Goal: Transaction & Acquisition: Purchase product/service

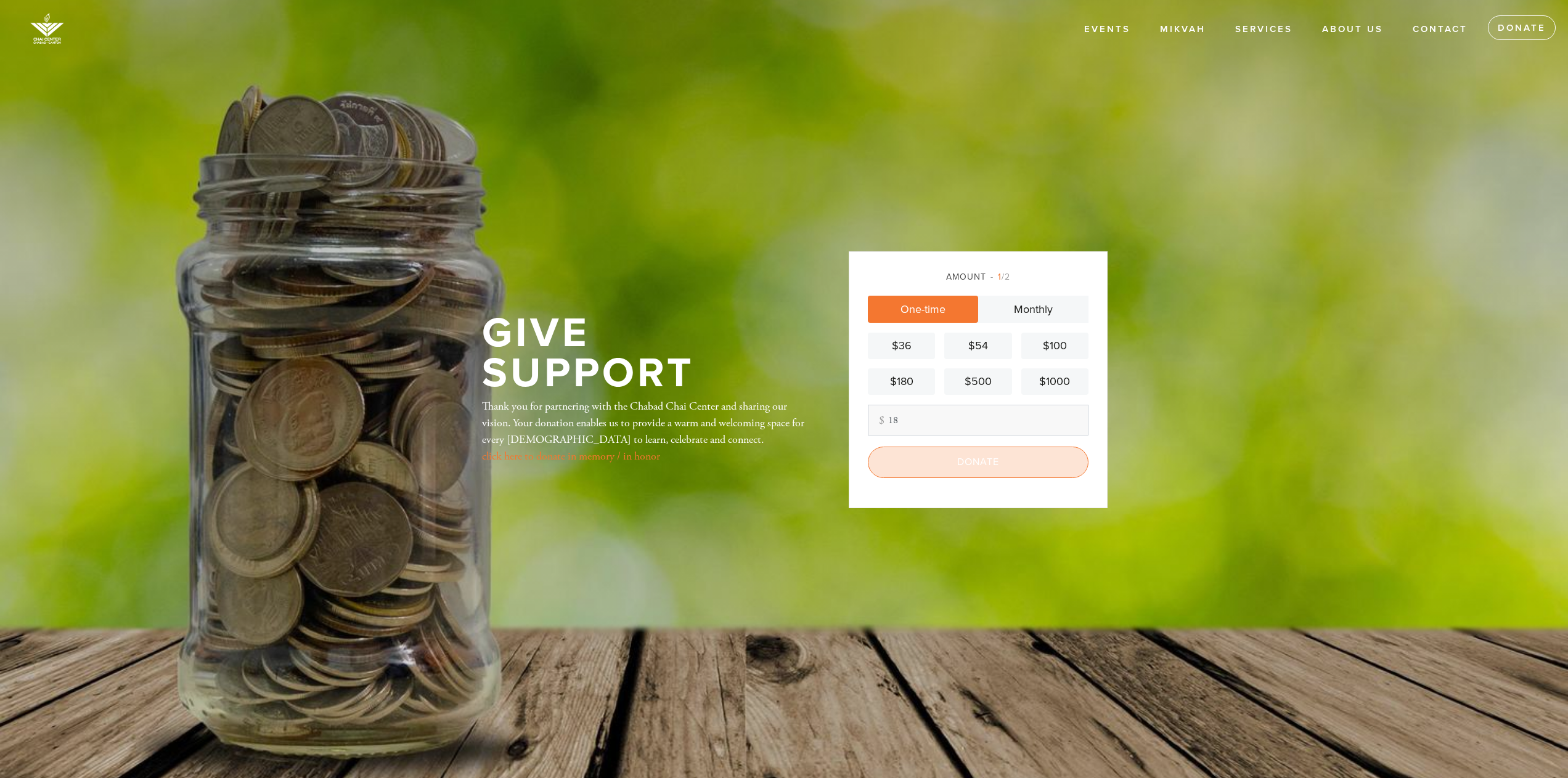
click at [931, 467] on input "Donate" at bounding box center [978, 462] width 221 height 31
type input "1"
type input "18"
click at [962, 457] on input "Donate" at bounding box center [978, 462] width 221 height 31
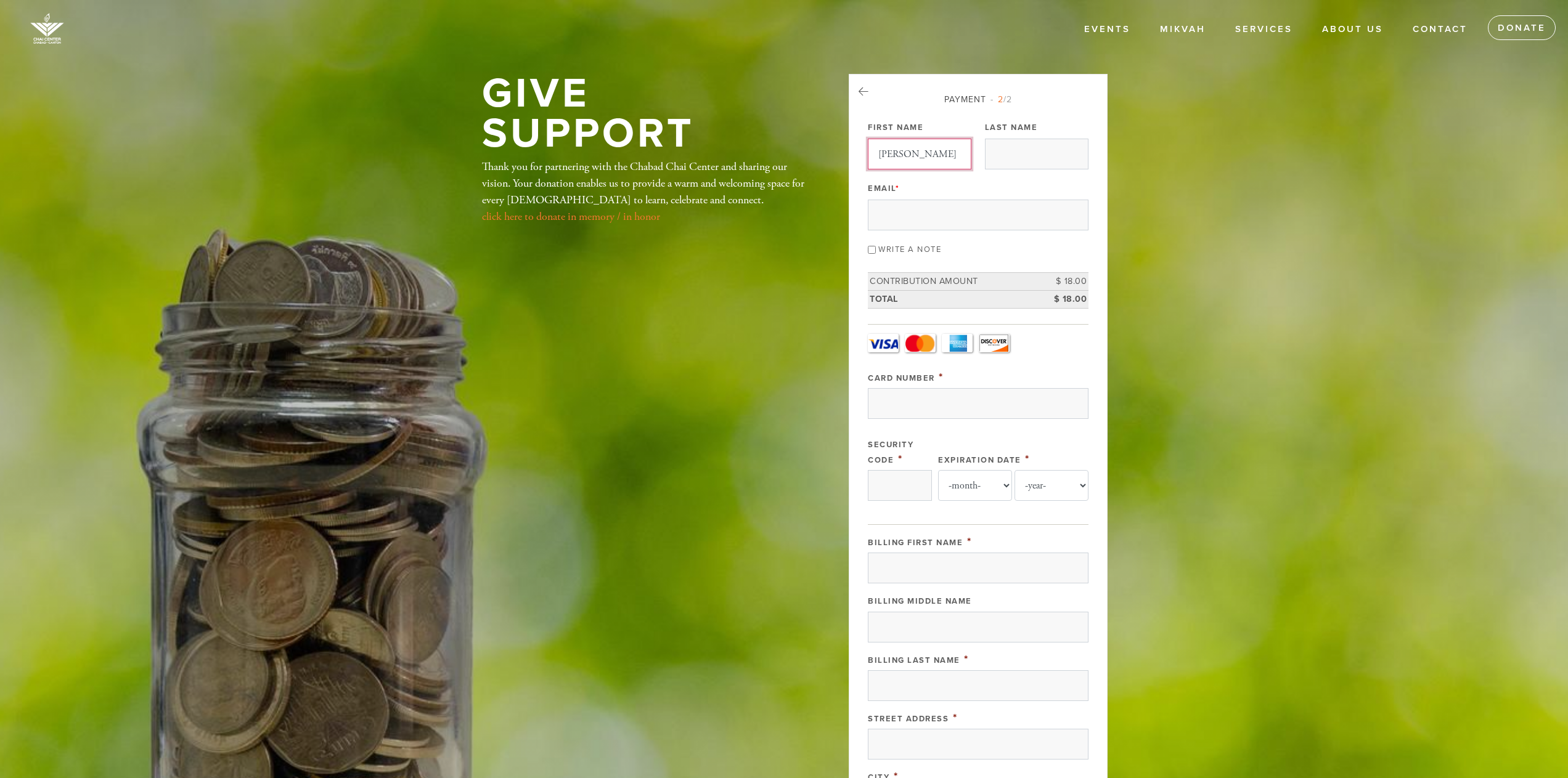
type input "[PERSON_NAME]"
click at [919, 217] on input "[PERSON_NAME][EMAIL_ADDRESS][DOMAIN_NAME]" at bounding box center [978, 215] width 221 height 31
type input "[PERSON_NAME][EMAIL_ADDRESS][DOMAIN_NAME]"
click at [921, 402] on input "Card Number" at bounding box center [978, 404] width 221 height 31
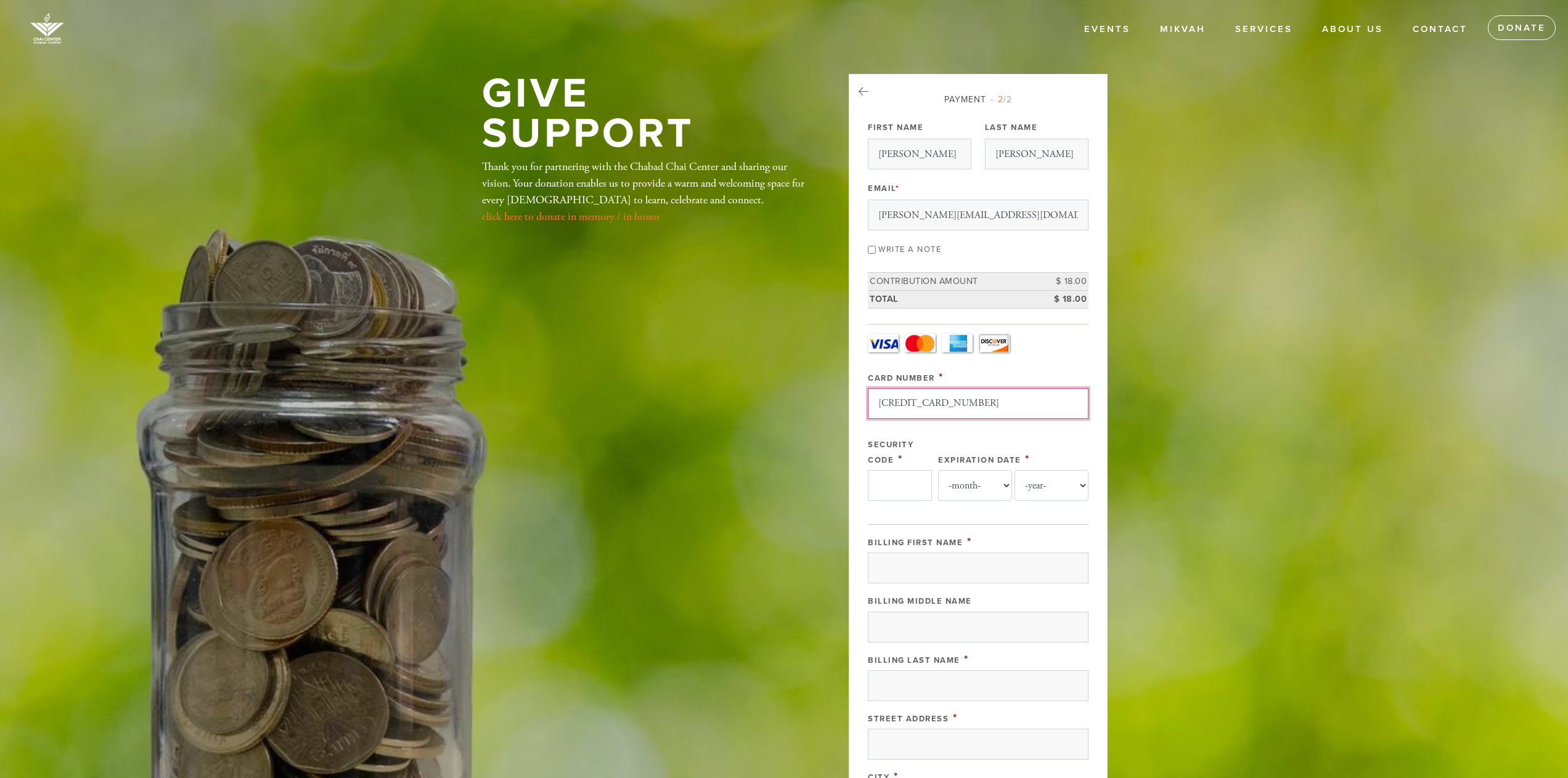
type input "[CREDIT_CARD_NUMBER]"
click at [896, 478] on input "Security Code" at bounding box center [900, 486] width 64 height 31
type input "241"
select select "6"
select select "2026"
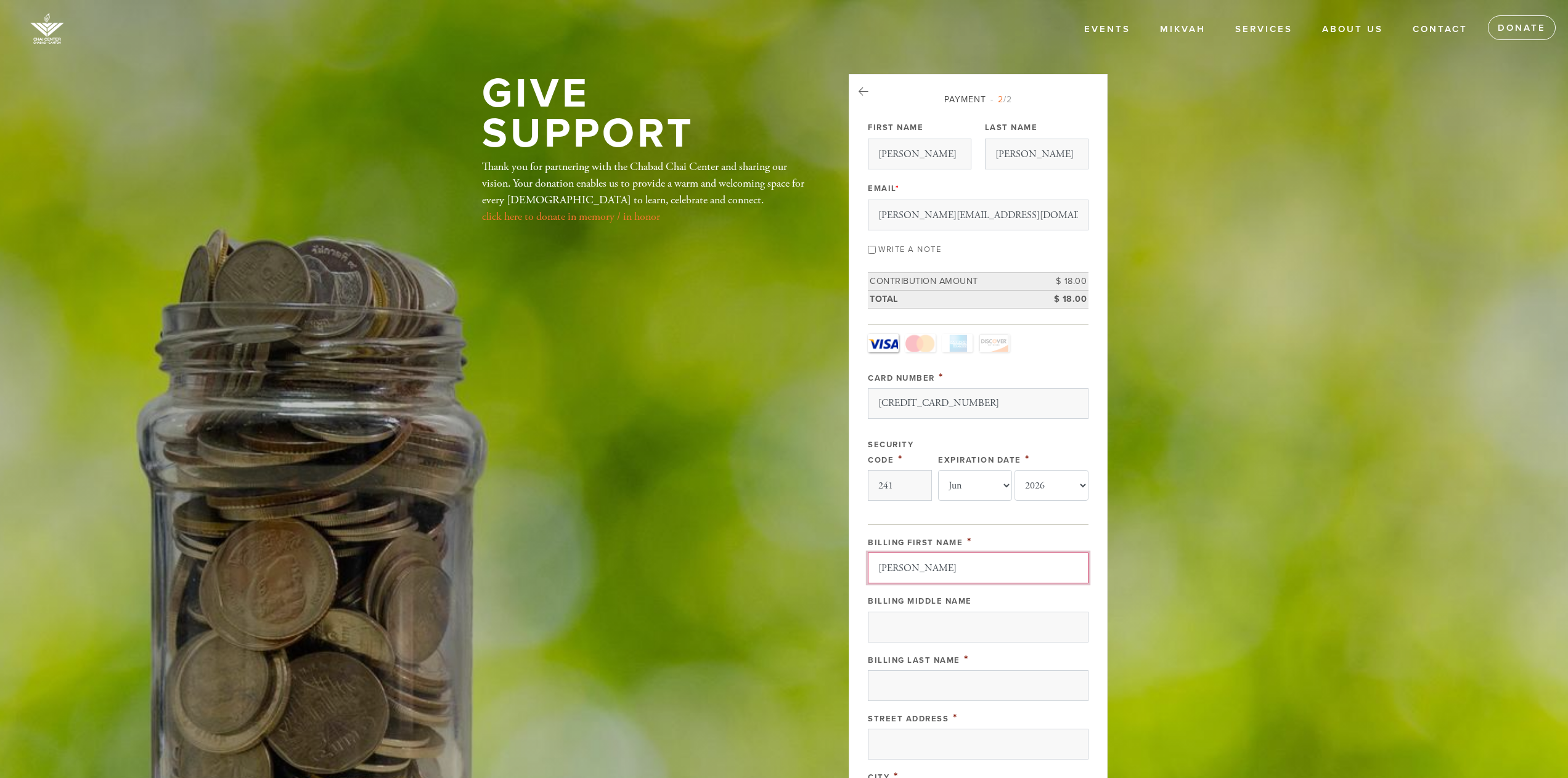
type input "[PERSON_NAME]"
type input "[STREET_ADDRESS]"
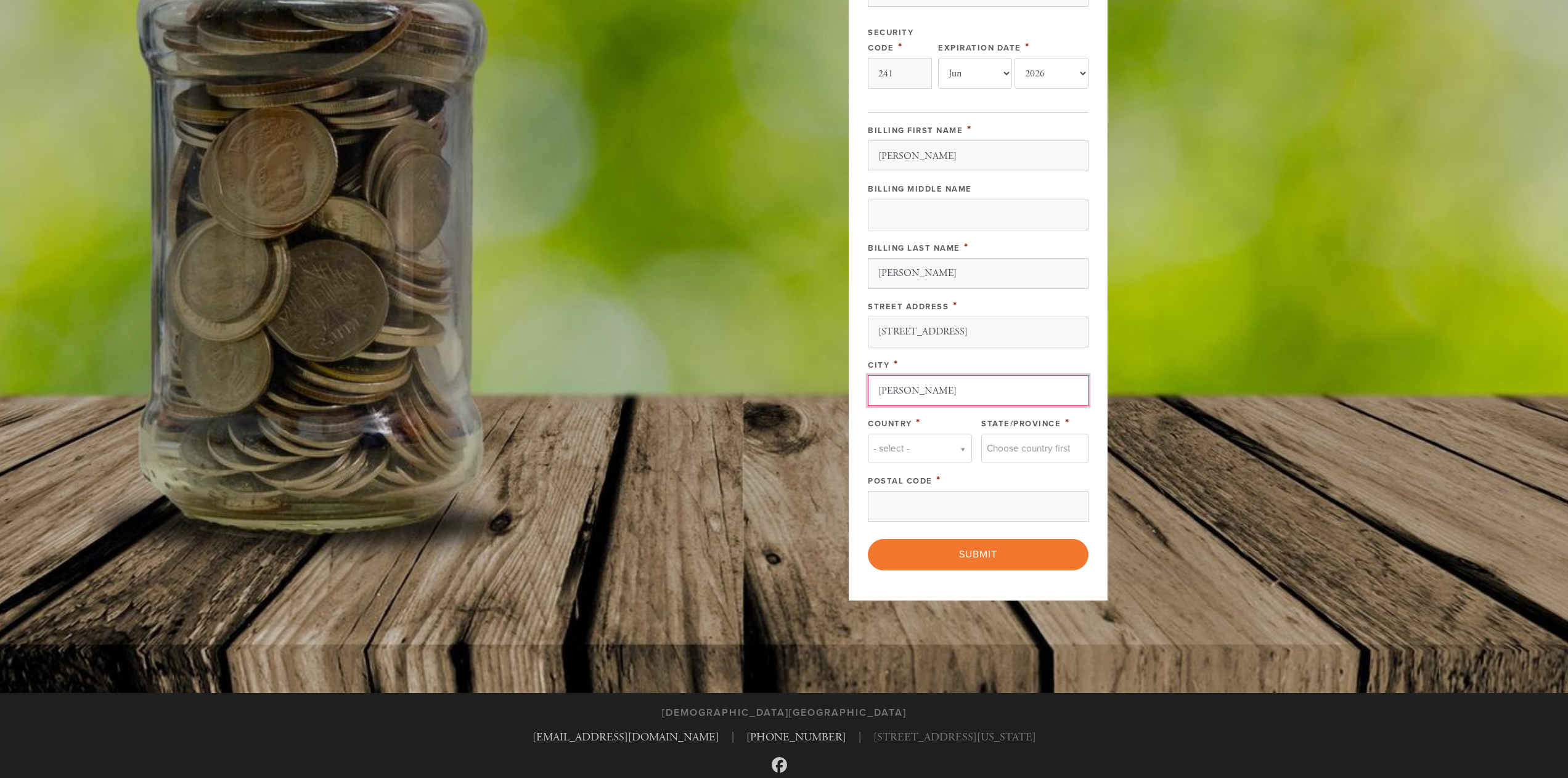
type input "[PERSON_NAME]"
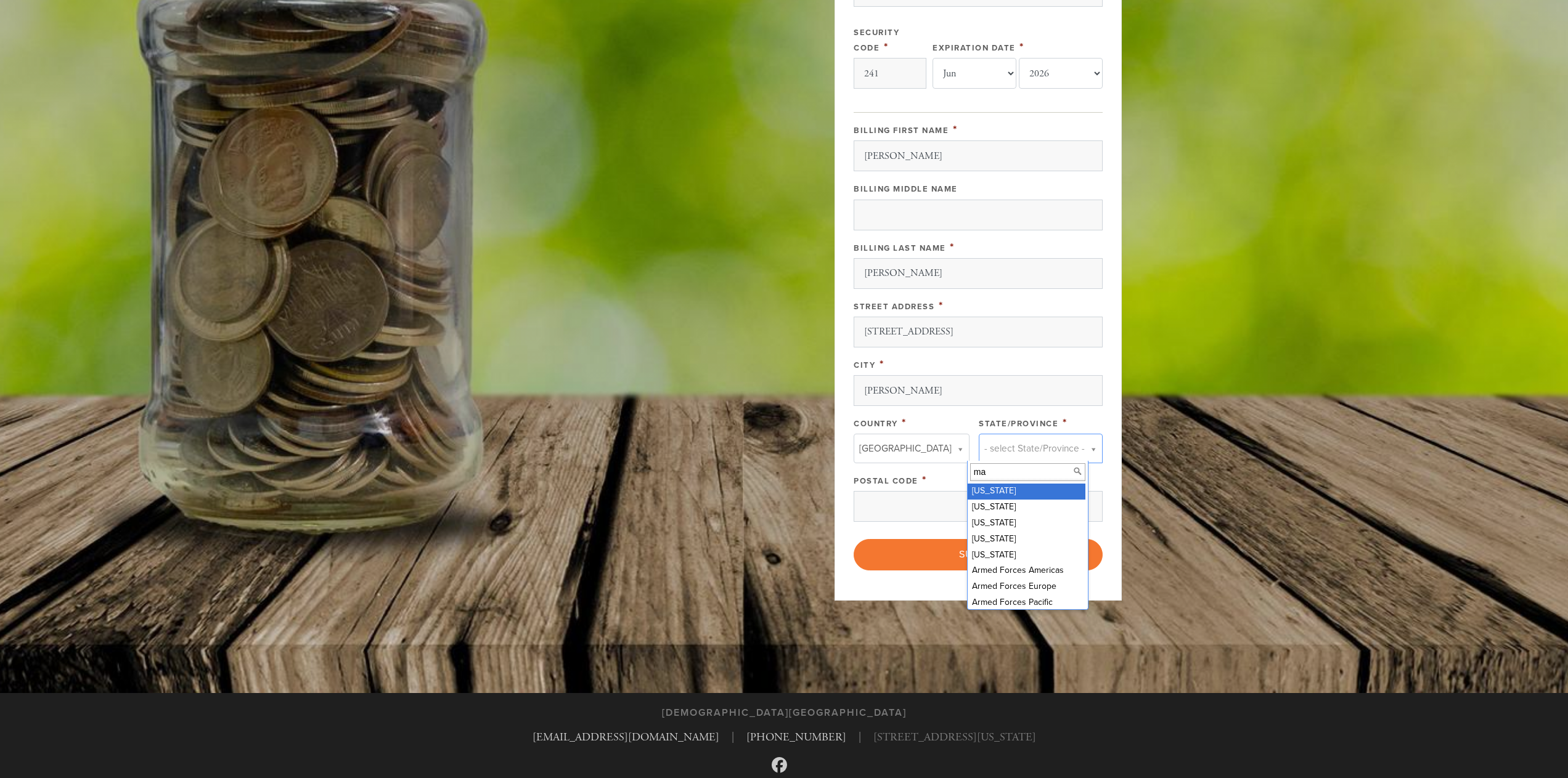
type input "mas"
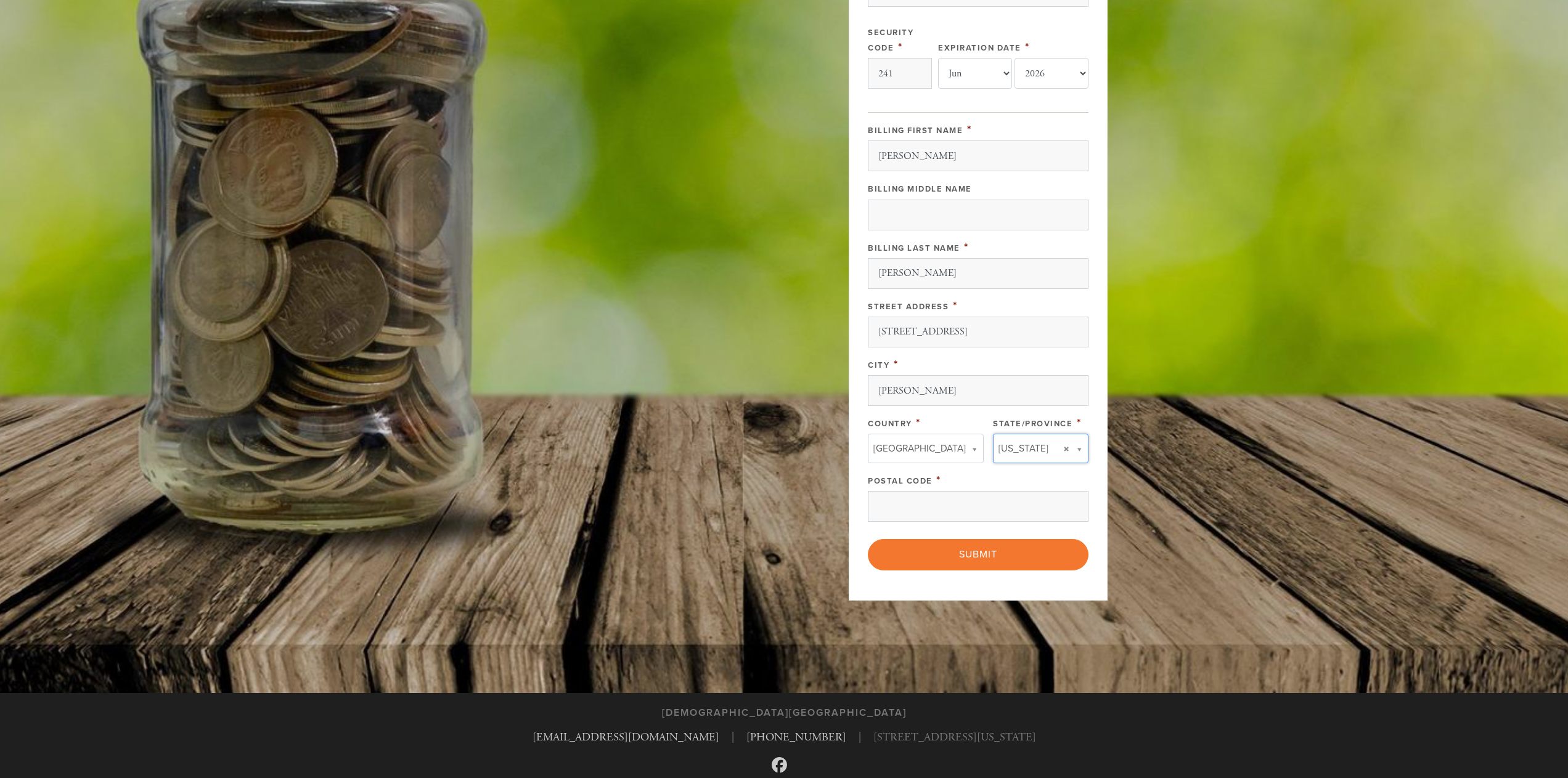
type input "`"
type input "02459"
click at [976, 549] on input "Submit" at bounding box center [978, 555] width 221 height 31
